Goal: Information Seeking & Learning: Find specific fact

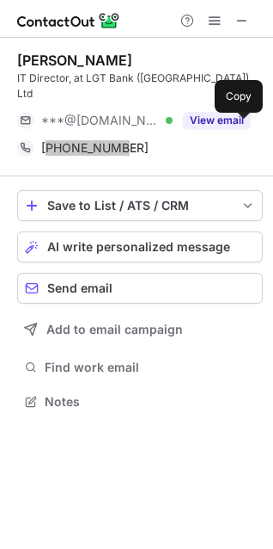
scroll to position [374, 273]
click at [99, 140] on span "+6594315341" at bounding box center [94, 147] width 107 height 15
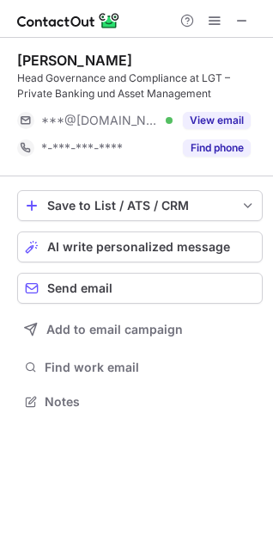
scroll to position [390, 273]
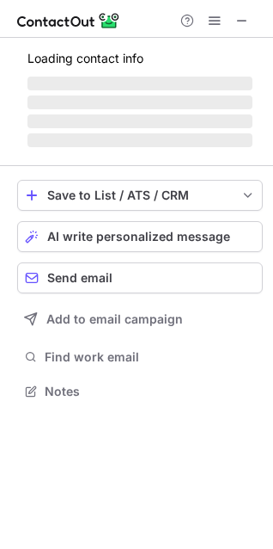
scroll to position [402, 273]
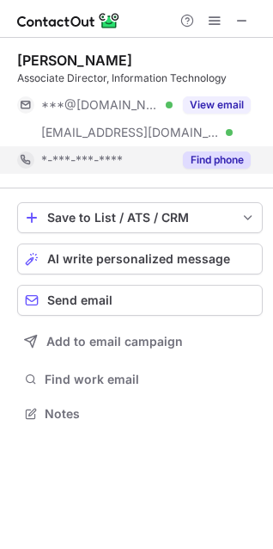
click at [237, 169] on div "Find phone" at bounding box center [212, 160] width 78 height 28
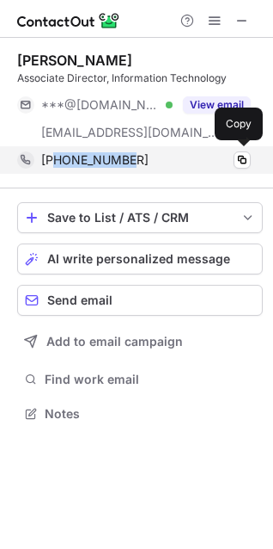
drag, startPoint x: 138, startPoint y: 159, endPoint x: 55, endPoint y: 165, distance: 83.6
click at [55, 165] on div "+16597454514" at bounding box center [146, 159] width 210 height 15
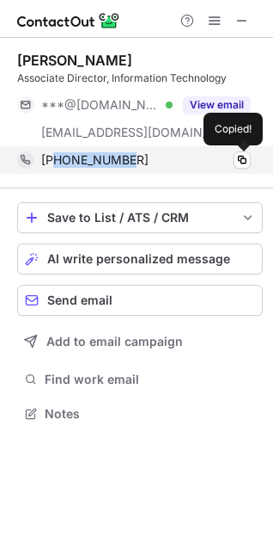
copy span "6597454514"
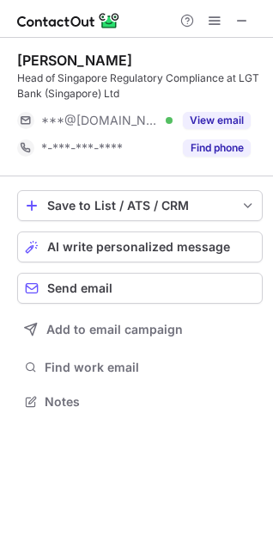
scroll to position [390, 273]
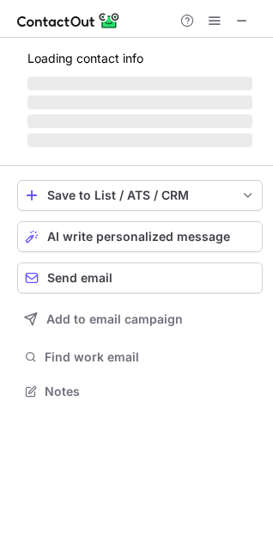
scroll to position [374, 273]
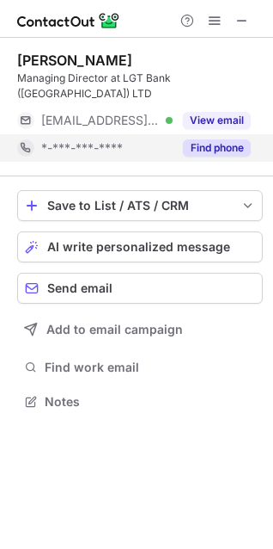
click at [218, 139] on button "Find phone" at bounding box center [217, 147] width 68 height 17
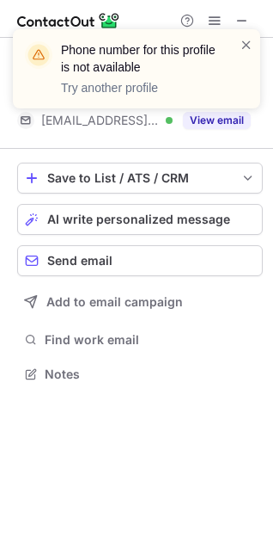
scroll to position [347, 273]
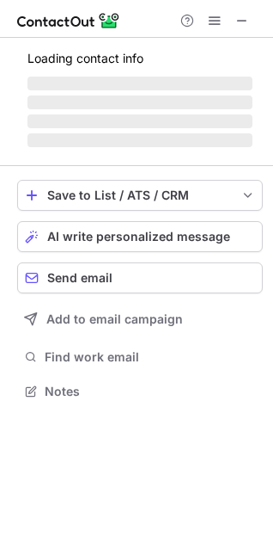
scroll to position [402, 273]
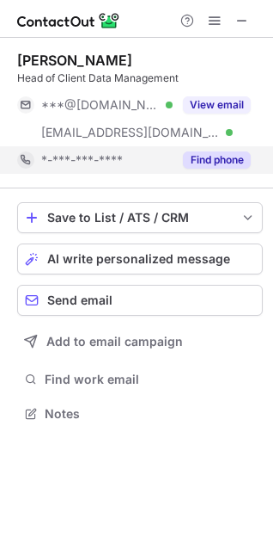
click at [207, 157] on button "Find phone" at bounding box center [217, 159] width 68 height 17
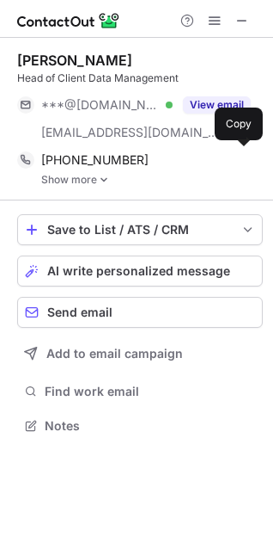
scroll to position [414, 273]
click at [107, 174] on img at bounding box center [104, 180] width 10 height 12
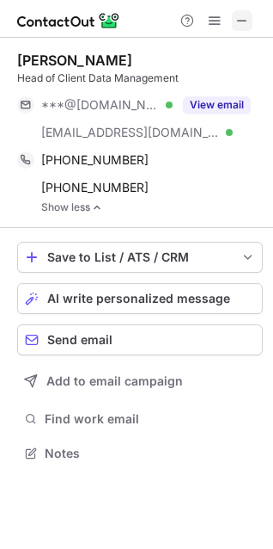
click at [241, 21] on span at bounding box center [243, 21] width 14 height 14
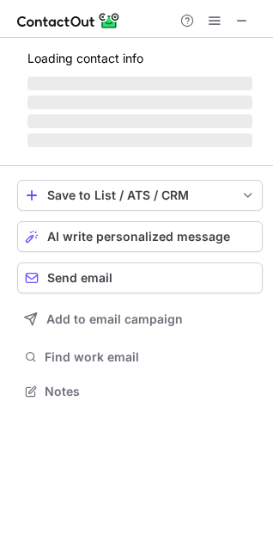
scroll to position [402, 273]
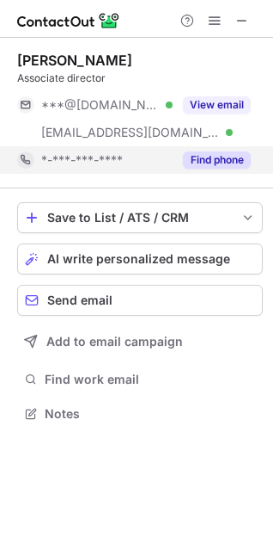
click at [197, 156] on button "Find phone" at bounding box center [217, 159] width 68 height 17
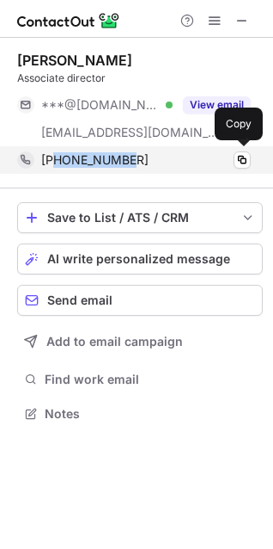
drag, startPoint x: 132, startPoint y: 159, endPoint x: 56, endPoint y: 167, distance: 76.1
click at [56, 167] on div "+14089214154" at bounding box center [146, 159] width 210 height 15
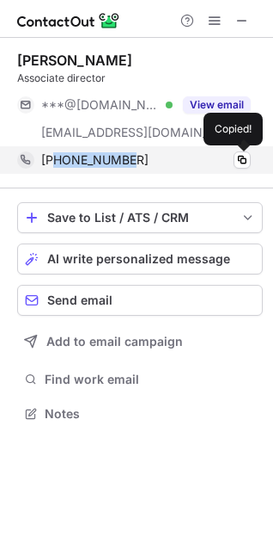
copy span "4089214154"
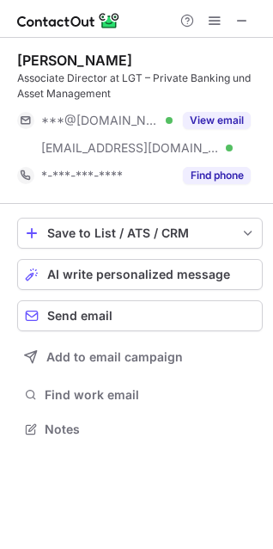
scroll to position [417, 273]
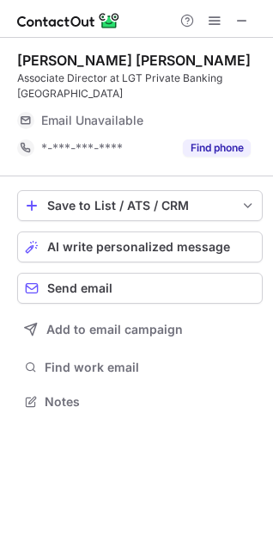
scroll to position [390, 273]
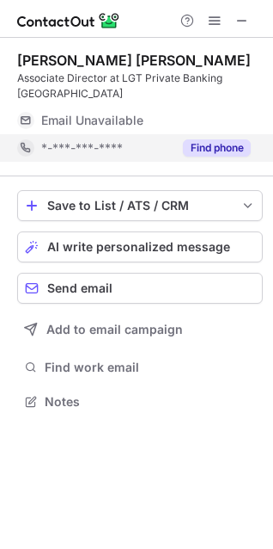
click at [217, 156] on button "Find phone" at bounding box center [217, 147] width 68 height 17
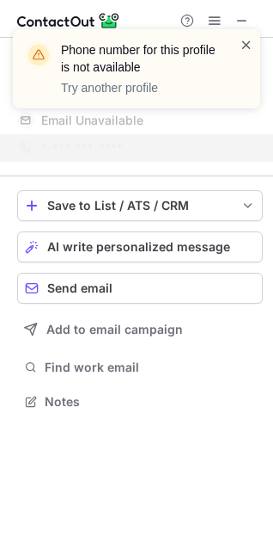
click at [245, 42] on span at bounding box center [247, 44] width 14 height 17
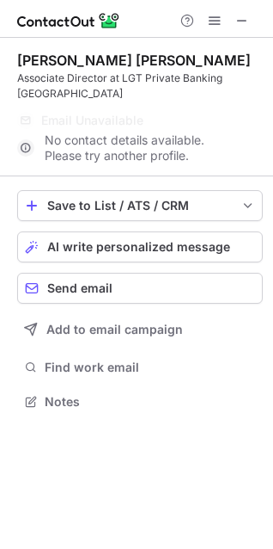
click at [244, 26] on div "Phone number for this profile is not available Try another profile" at bounding box center [136, 75] width 275 height 127
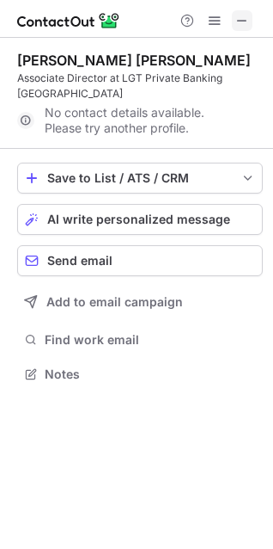
click at [244, 23] on span at bounding box center [243, 21] width 14 height 14
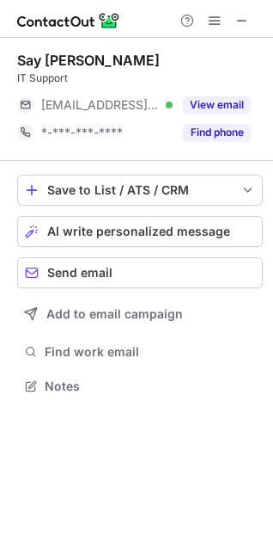
scroll to position [374, 273]
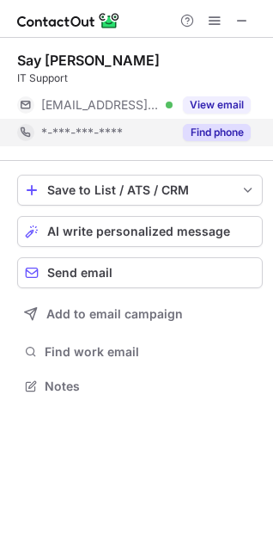
click at [194, 134] on button "Find phone" at bounding box center [217, 132] width 68 height 17
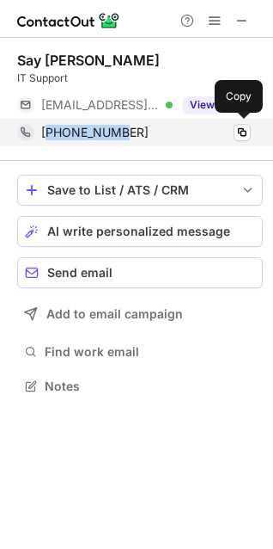
drag, startPoint x: 139, startPoint y: 133, endPoint x: 50, endPoint y: 138, distance: 89.6
click at [50, 138] on div "+6594304007" at bounding box center [146, 132] width 210 height 15
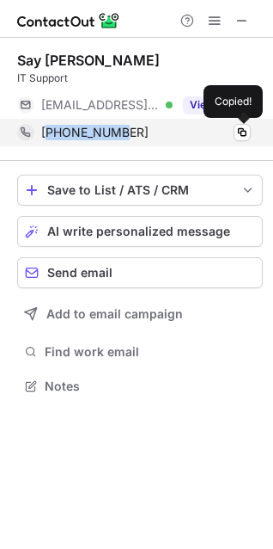
copy span "6594304007"
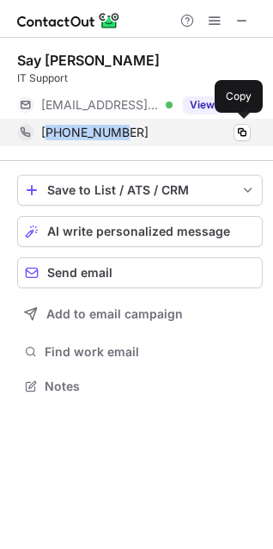
click at [111, 143] on div "+6594304007 Copy" at bounding box center [134, 133] width 234 height 28
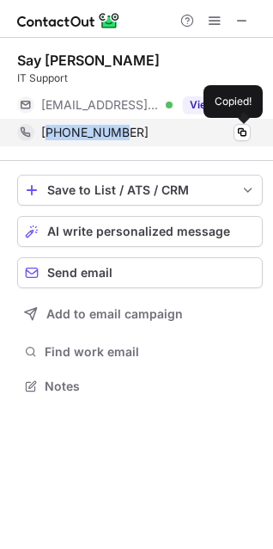
copy span "6594304007"
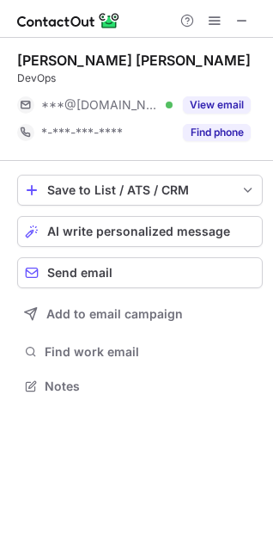
scroll to position [374, 273]
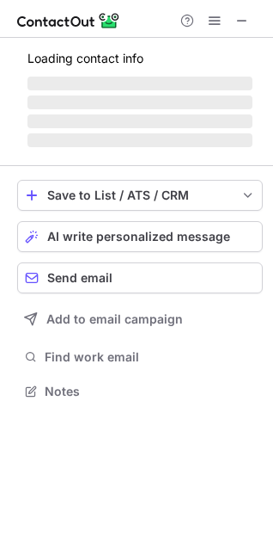
scroll to position [374, 273]
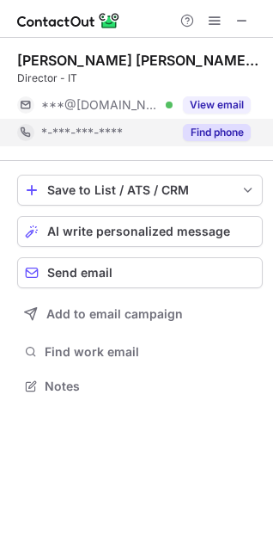
click at [193, 128] on button "Find phone" at bounding box center [217, 132] width 68 height 17
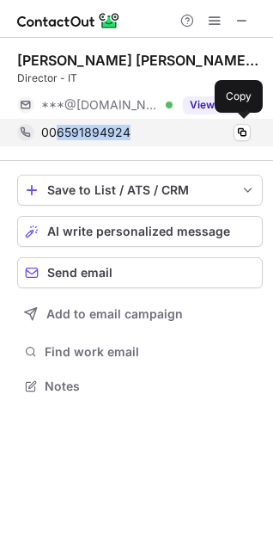
drag, startPoint x: 144, startPoint y: 132, endPoint x: 59, endPoint y: 136, distance: 85.2
click at [59, 136] on div "006591894924" at bounding box center [146, 132] width 210 height 15
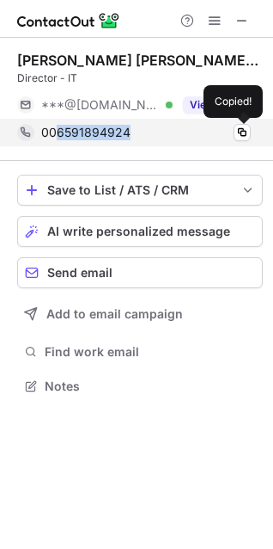
copy span "6591894924"
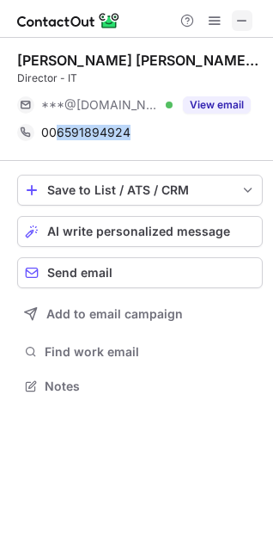
click at [236, 15] on span at bounding box center [243, 21] width 14 height 14
